Goal: Contribute content: Contribute content

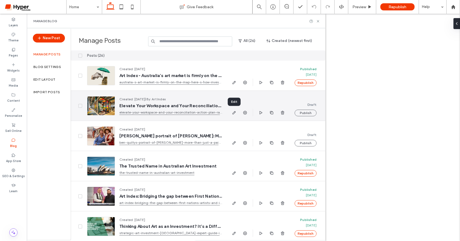
click at [236, 114] on span "button" at bounding box center [234, 112] width 7 height 7
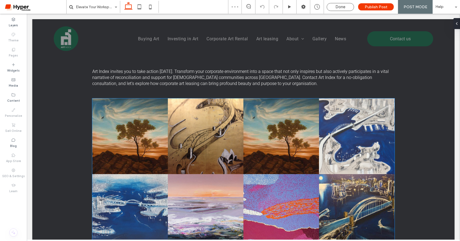
scroll to position [1027, 0]
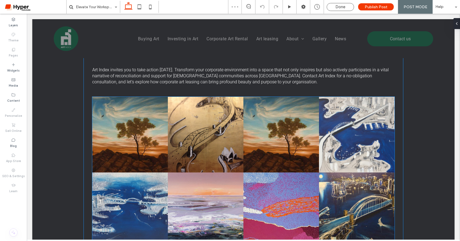
click at [250, 156] on link at bounding box center [281, 135] width 76 height 76
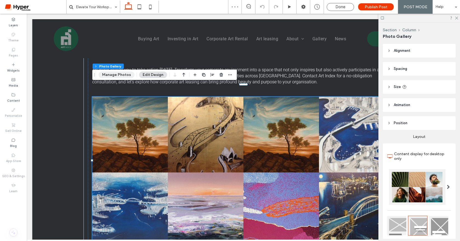
click at [125, 73] on button "Manage Photos" at bounding box center [117, 74] width 36 height 7
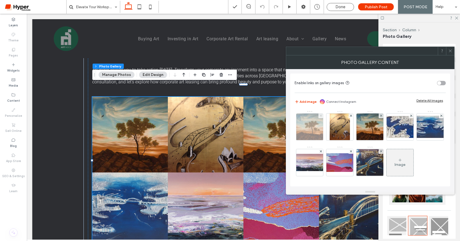
click at [320, 115] on use at bounding box center [320, 115] width 2 height 2
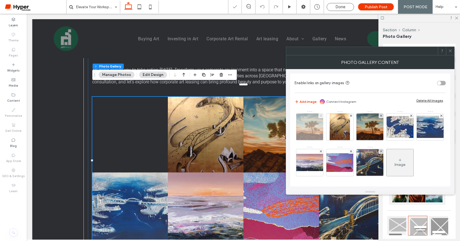
click at [320, 115] on use at bounding box center [320, 115] width 2 height 2
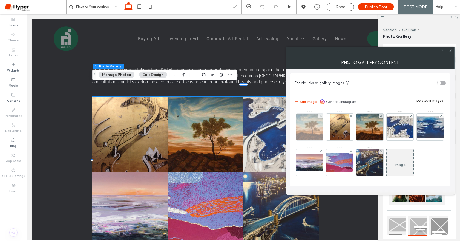
click at [349, 115] on use at bounding box center [350, 115] width 2 height 2
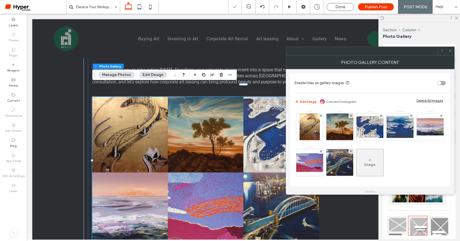
click at [320, 115] on use at bounding box center [320, 115] width 2 height 2
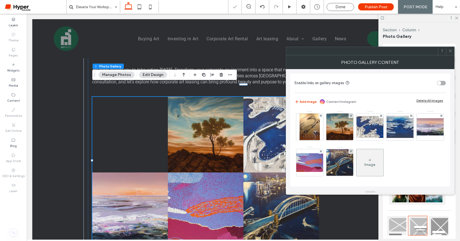
click at [320, 115] on use at bounding box center [320, 115] width 2 height 2
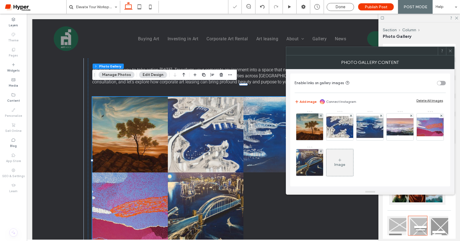
click at [320, 115] on use at bounding box center [320, 115] width 2 height 2
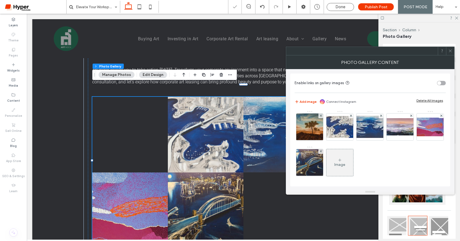
click at [320, 115] on use at bounding box center [320, 115] width 2 height 2
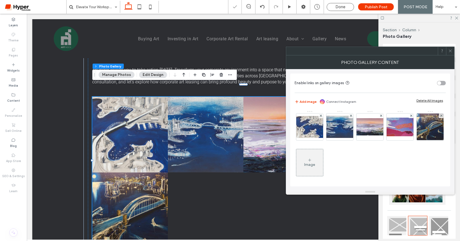
click at [320, 115] on use at bounding box center [320, 115] width 2 height 2
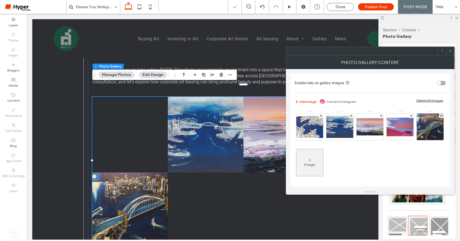
click at [320, 115] on use at bounding box center [320, 115] width 2 height 2
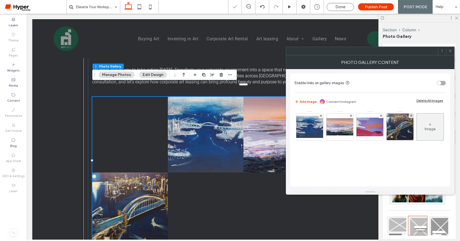
click at [320, 115] on use at bounding box center [320, 115] width 2 height 2
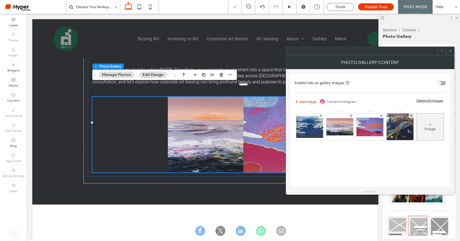
click at [320, 115] on use at bounding box center [320, 115] width 2 height 2
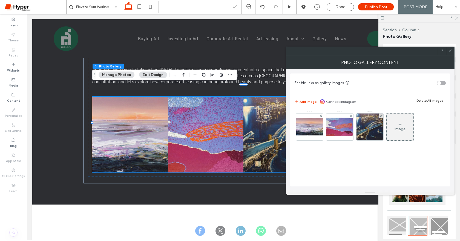
click at [320, 115] on use at bounding box center [320, 115] width 2 height 2
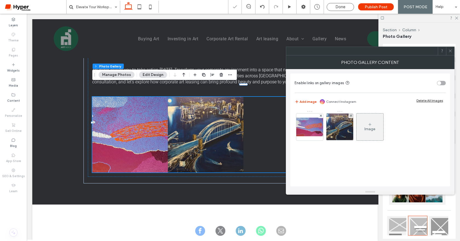
click at [320, 115] on use at bounding box center [320, 115] width 2 height 2
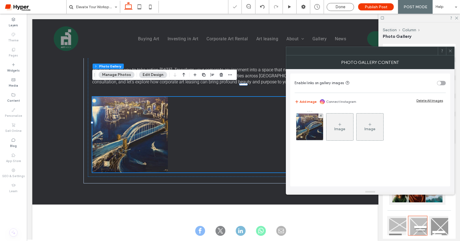
click at [320, 115] on use at bounding box center [320, 115] width 2 height 2
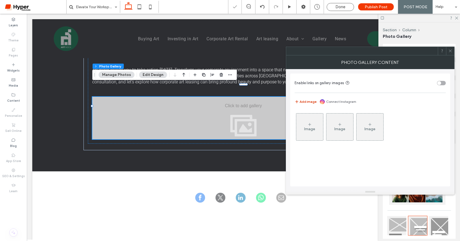
click at [305, 101] on button "Add image" at bounding box center [305, 101] width 22 height 7
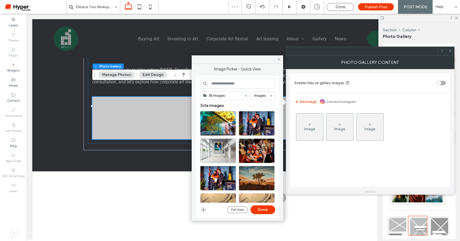
click at [203, 211] on span "button" at bounding box center [203, 209] width 7 height 7
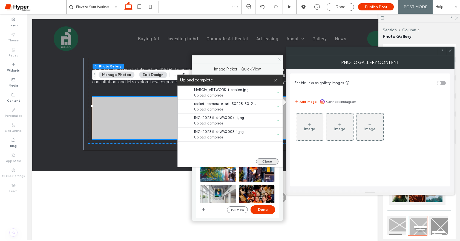
click at [271, 161] on button "Close" at bounding box center [267, 161] width 22 height 6
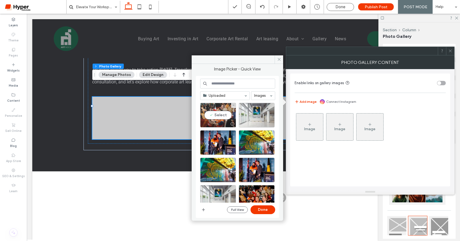
click at [219, 113] on div "Select" at bounding box center [218, 115] width 36 height 25
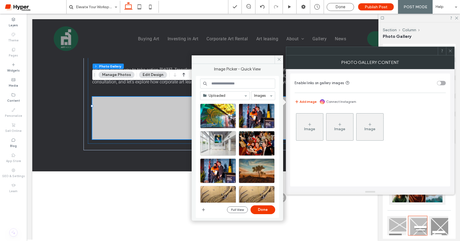
scroll to position [0, 0]
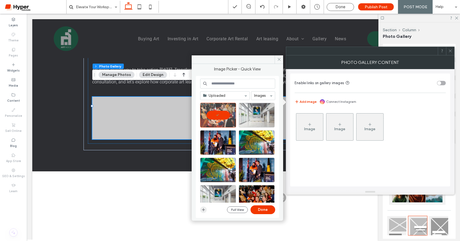
click at [204, 209] on icon "button" at bounding box center [203, 209] width 4 height 4
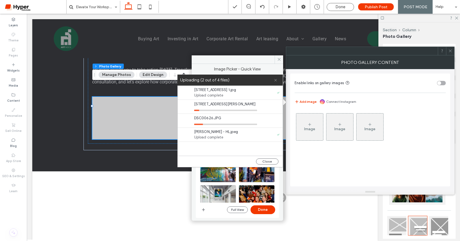
click at [276, 80] on use at bounding box center [275, 80] width 2 height 2
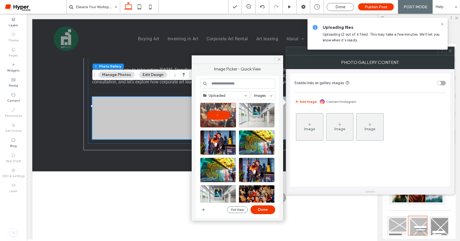
click at [213, 115] on div at bounding box center [218, 115] width 36 height 25
click at [277, 58] on icon at bounding box center [279, 59] width 4 height 4
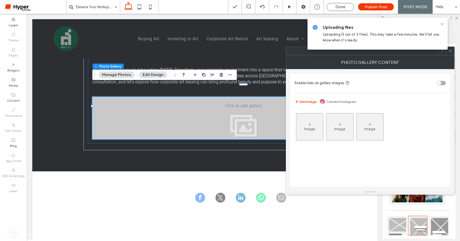
click at [314, 131] on div "Image" at bounding box center [309, 127] width 27 height 26
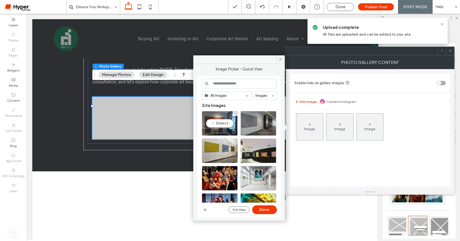
click at [225, 123] on div "Select" at bounding box center [220, 123] width 36 height 25
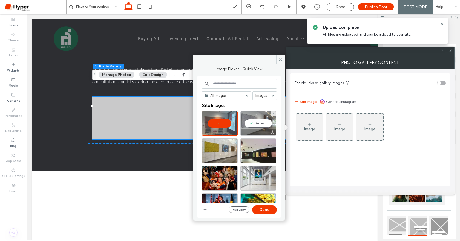
click at [256, 124] on div "Select" at bounding box center [258, 123] width 36 height 25
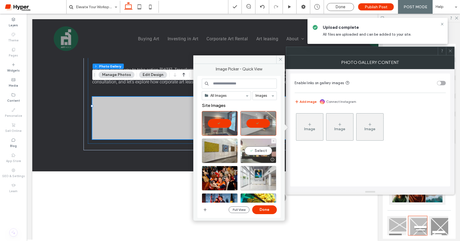
click at [255, 146] on div "Select" at bounding box center [258, 150] width 36 height 25
click at [212, 152] on div "Select" at bounding box center [220, 150] width 36 height 25
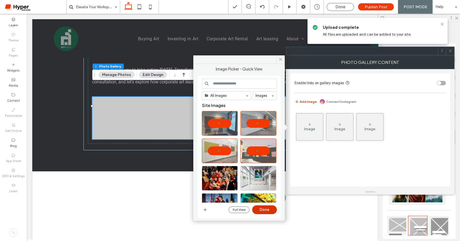
click at [271, 212] on button "Done" at bounding box center [264, 209] width 25 height 9
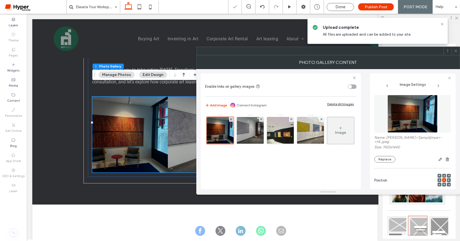
click at [456, 53] on span at bounding box center [455, 51] width 4 height 8
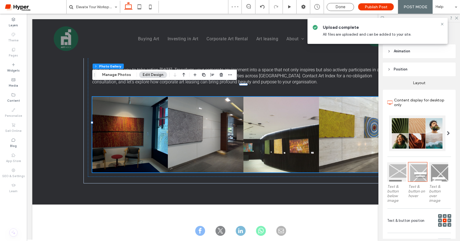
scroll to position [71, 0]
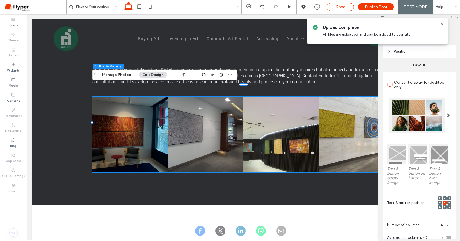
click at [344, 4] on span "Done" at bounding box center [340, 6] width 10 height 5
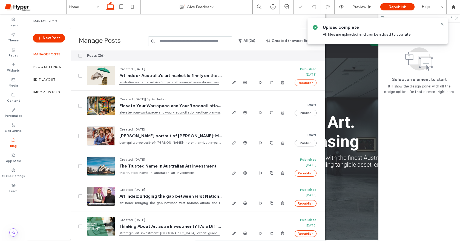
scroll to position [9, 0]
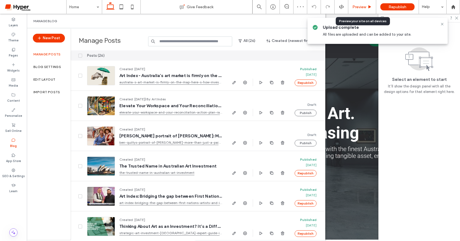
click at [369, 8] on use at bounding box center [369, 6] width 3 height 3
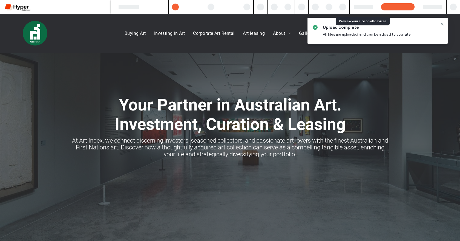
scroll to position [5, 0]
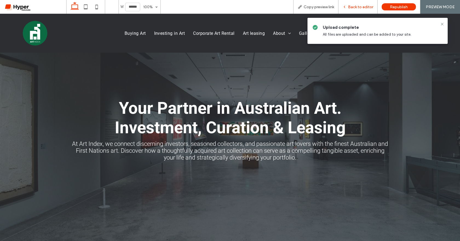
click at [368, 10] on div "Back to editor" at bounding box center [357, 7] width 39 height 14
click at [441, 25] on icon at bounding box center [442, 24] width 4 height 4
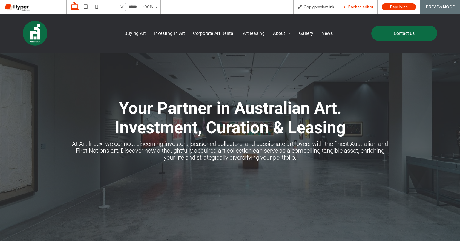
click at [359, 12] on div "Back to editor" at bounding box center [357, 7] width 39 height 14
click at [363, 8] on span "Back to editor" at bounding box center [360, 7] width 25 height 5
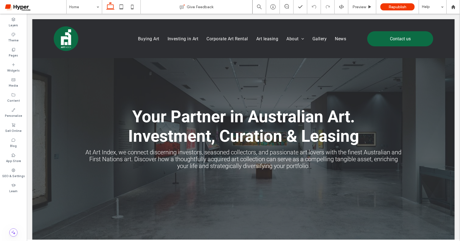
scroll to position [9, 0]
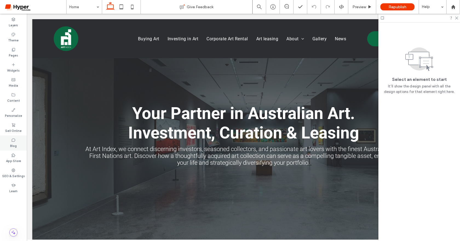
click at [12, 143] on label "Blog" at bounding box center [13, 145] width 7 height 6
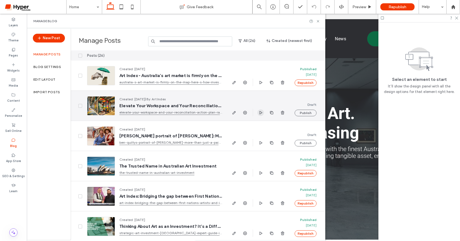
click at [260, 112] on icon "button" at bounding box center [260, 112] width 4 height 4
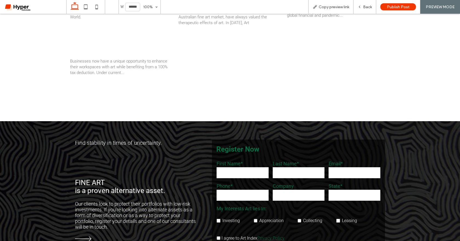
scroll to position [1714, 0]
